Goal: Task Accomplishment & Management: Use online tool/utility

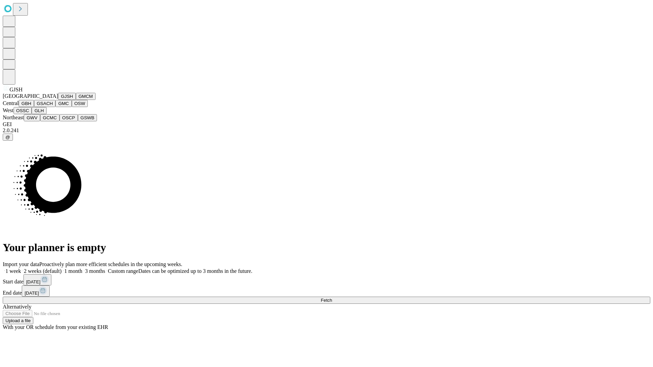
click at [58, 100] on button "GJSH" at bounding box center [67, 96] width 18 height 7
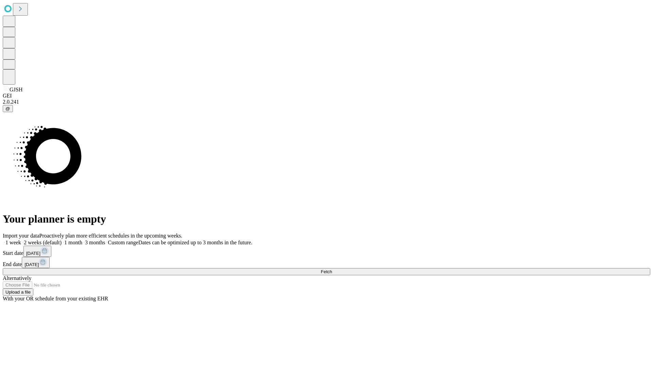
click at [82, 240] on label "1 month" at bounding box center [72, 243] width 21 height 6
click at [332, 269] on span "Fetch" at bounding box center [326, 271] width 11 height 5
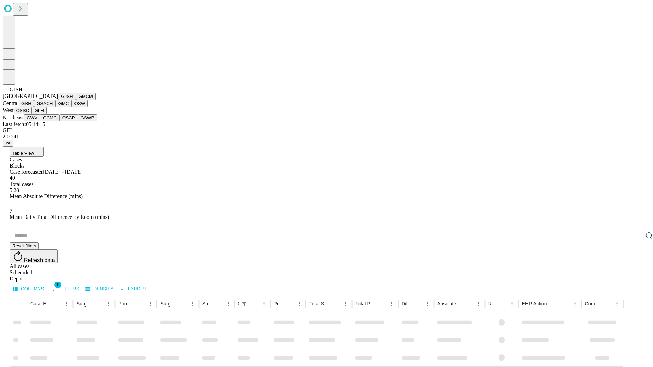
click at [76, 100] on button "GMCM" at bounding box center [86, 96] width 20 height 7
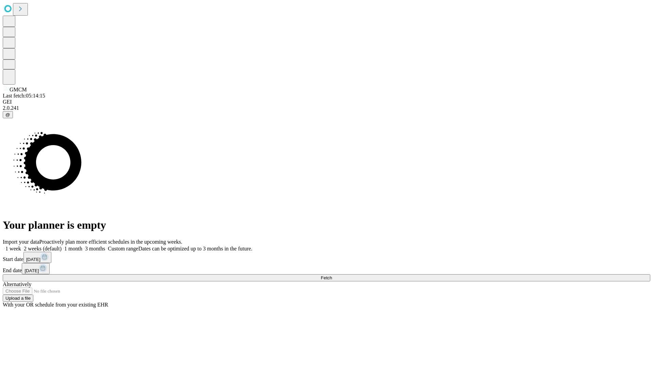
click at [82, 246] on label "1 month" at bounding box center [72, 249] width 21 height 6
click at [332, 275] on span "Fetch" at bounding box center [326, 277] width 11 height 5
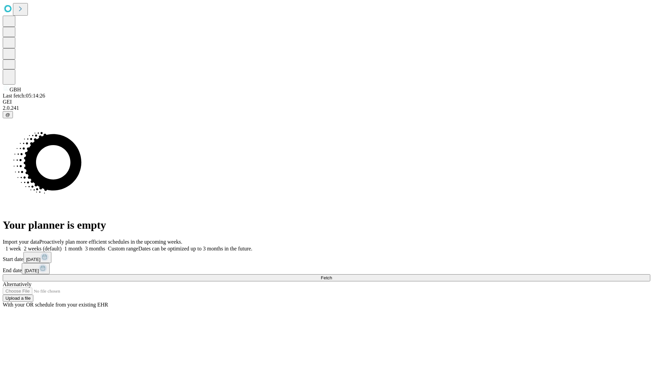
click at [82, 246] on label "1 month" at bounding box center [72, 249] width 21 height 6
click at [332, 275] on span "Fetch" at bounding box center [326, 277] width 11 height 5
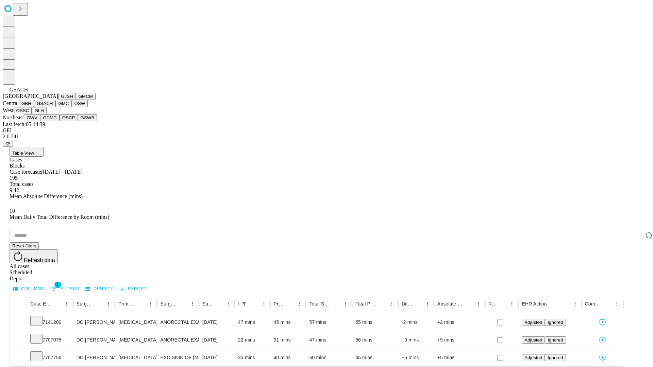
click at [55, 107] on button "GMC" at bounding box center [63, 103] width 16 height 7
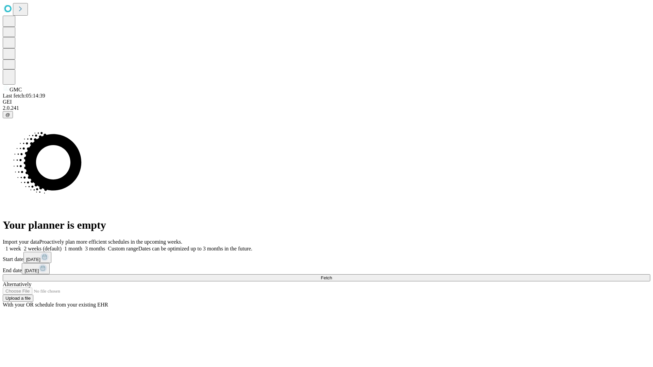
click at [332, 275] on span "Fetch" at bounding box center [326, 277] width 11 height 5
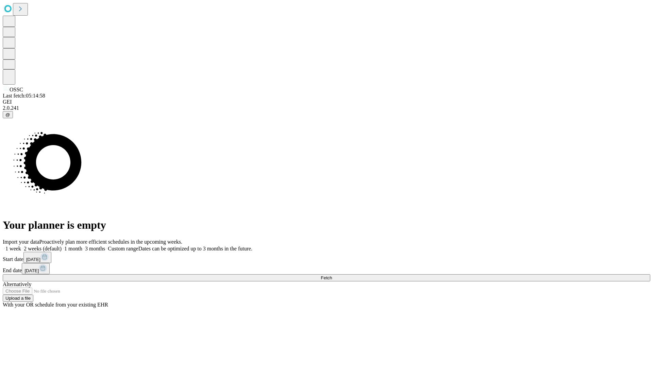
click at [82, 246] on label "1 month" at bounding box center [72, 249] width 21 height 6
click at [332, 275] on span "Fetch" at bounding box center [326, 277] width 11 height 5
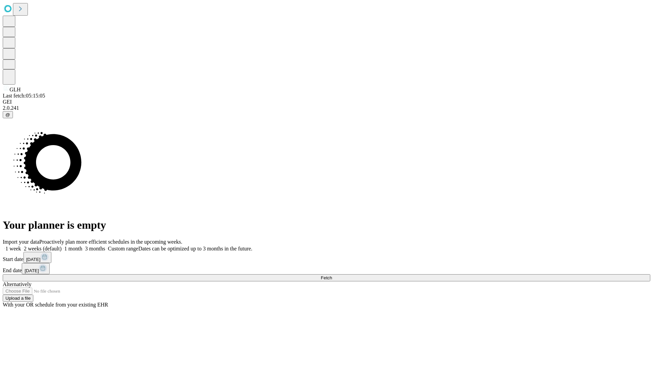
click at [82, 246] on label "1 month" at bounding box center [72, 249] width 21 height 6
click at [332, 275] on span "Fetch" at bounding box center [326, 277] width 11 height 5
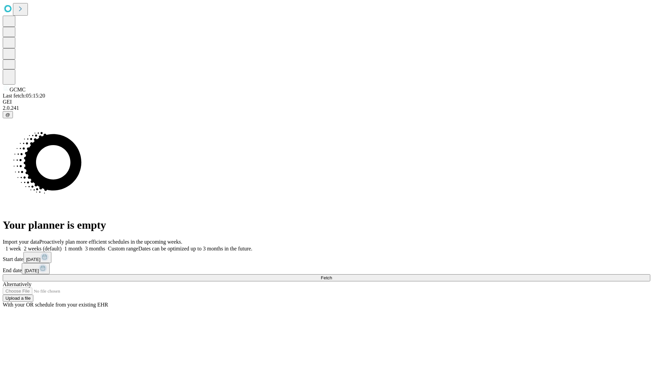
click at [82, 246] on label "1 month" at bounding box center [72, 249] width 21 height 6
click at [332, 275] on span "Fetch" at bounding box center [326, 277] width 11 height 5
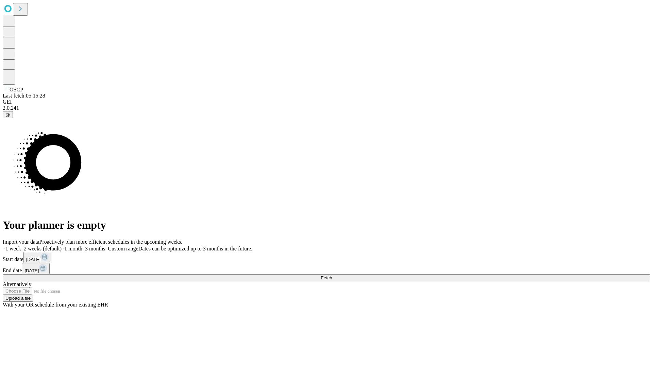
click at [82, 246] on label "1 month" at bounding box center [72, 249] width 21 height 6
click at [332, 275] on span "Fetch" at bounding box center [326, 277] width 11 height 5
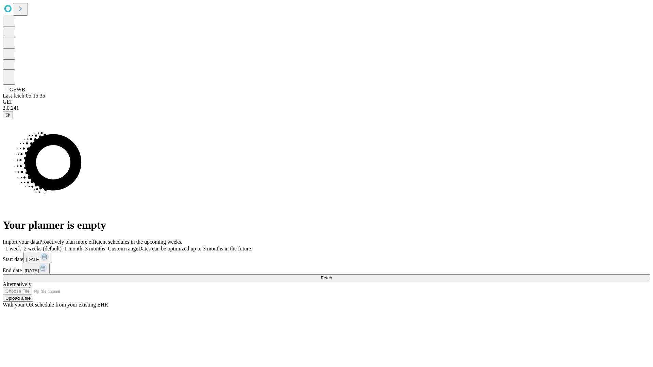
click at [82, 246] on label "1 month" at bounding box center [72, 249] width 21 height 6
click at [332, 275] on span "Fetch" at bounding box center [326, 277] width 11 height 5
